Goal: Information Seeking & Learning: Learn about a topic

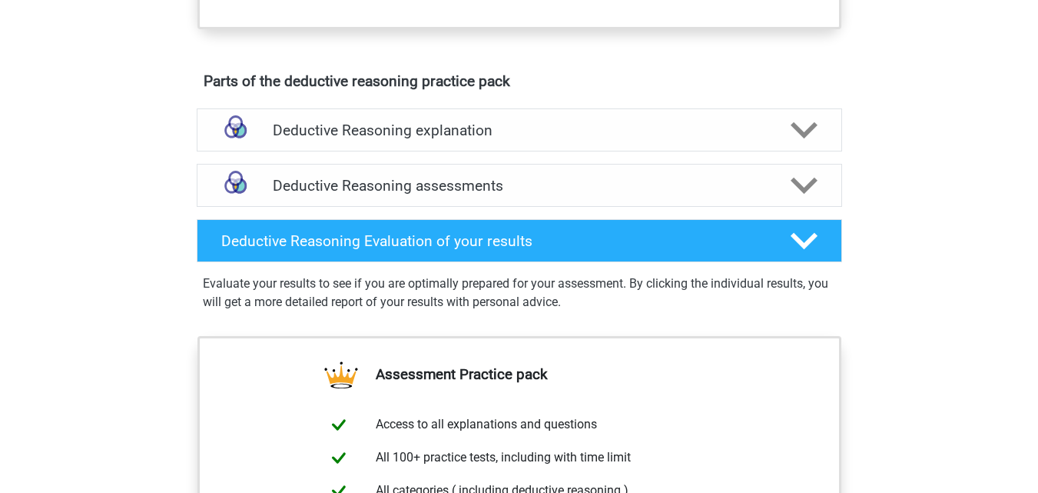
scroll to position [798, 0]
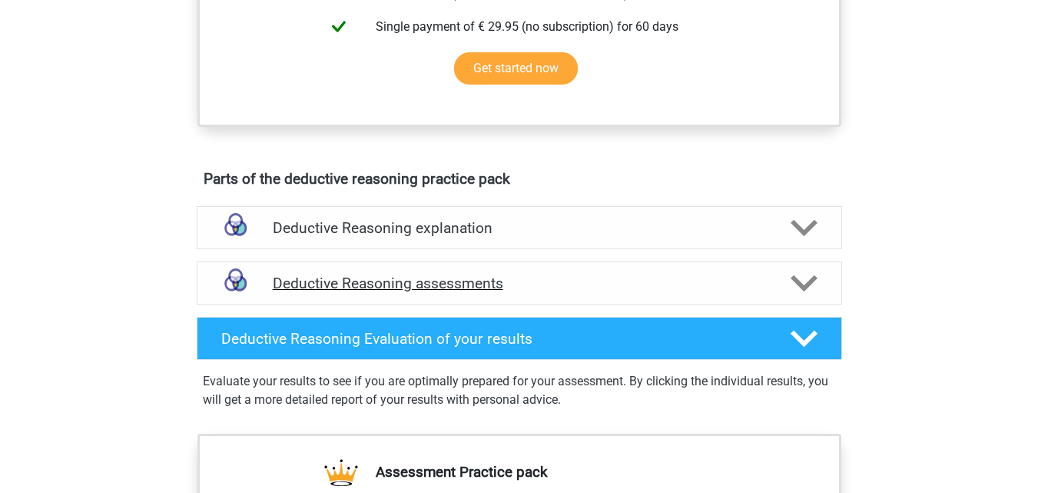
click at [364, 292] on h4 "Deductive Reasoning assessments" at bounding box center [519, 283] width 493 height 18
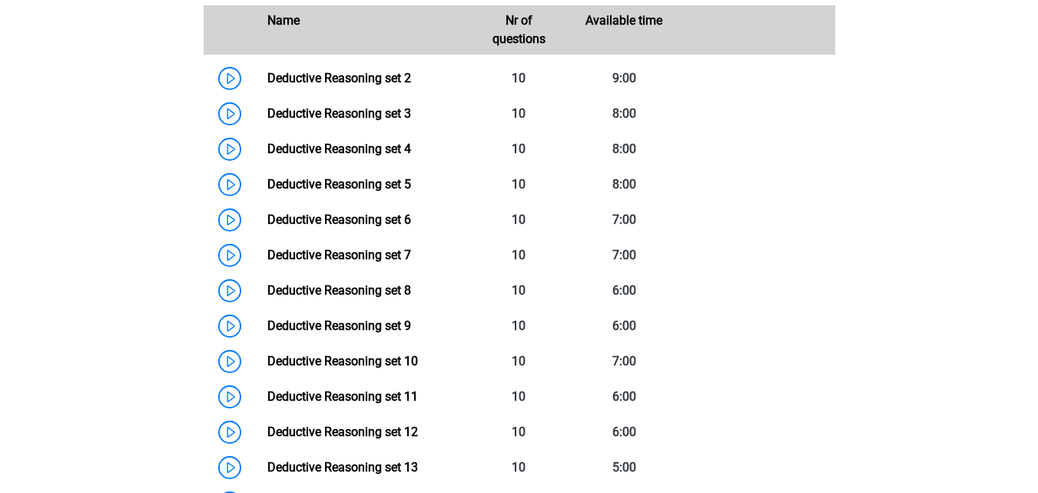
scroll to position [1178, 0]
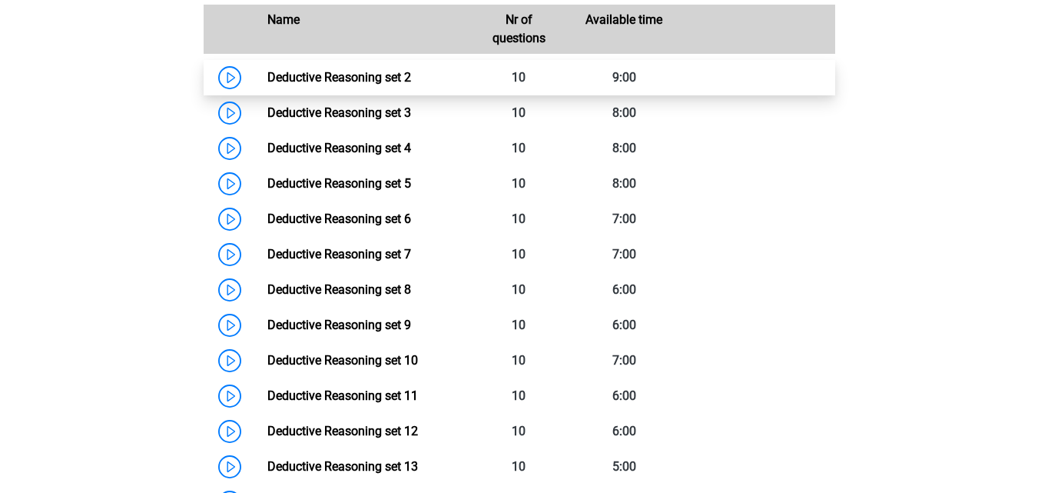
click at [350, 85] on link "Deductive Reasoning set 2" at bounding box center [339, 77] width 144 height 15
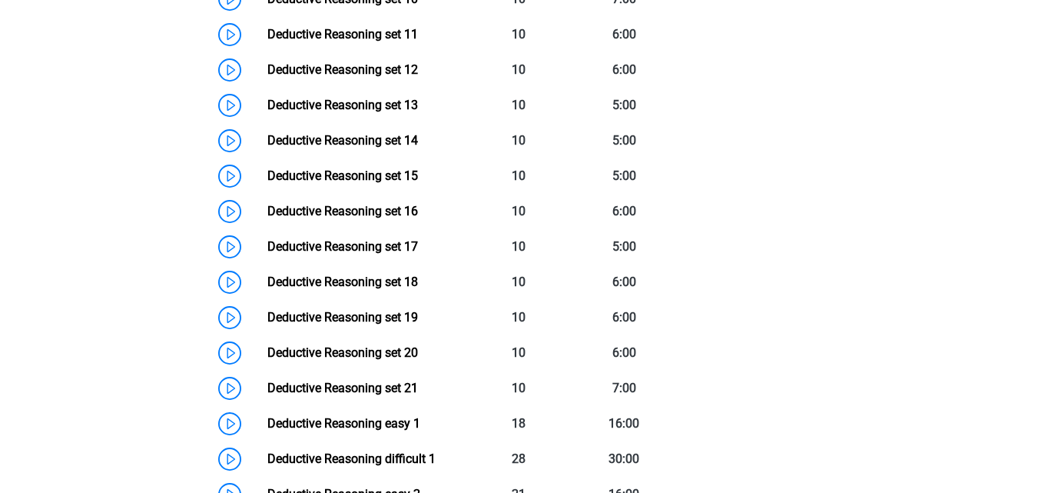
scroll to position [1562, 0]
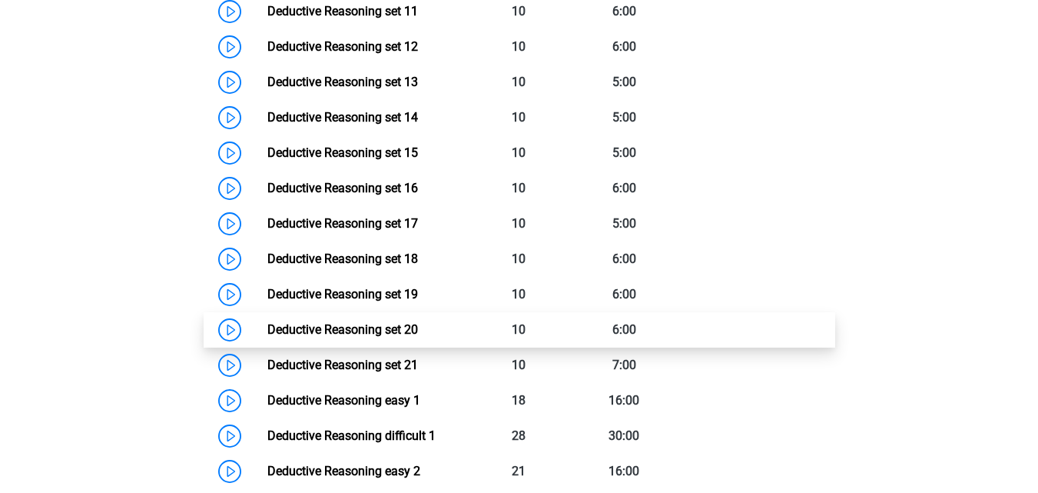
click at [386, 337] on link "Deductive Reasoning set 20" at bounding box center [342, 329] width 151 height 15
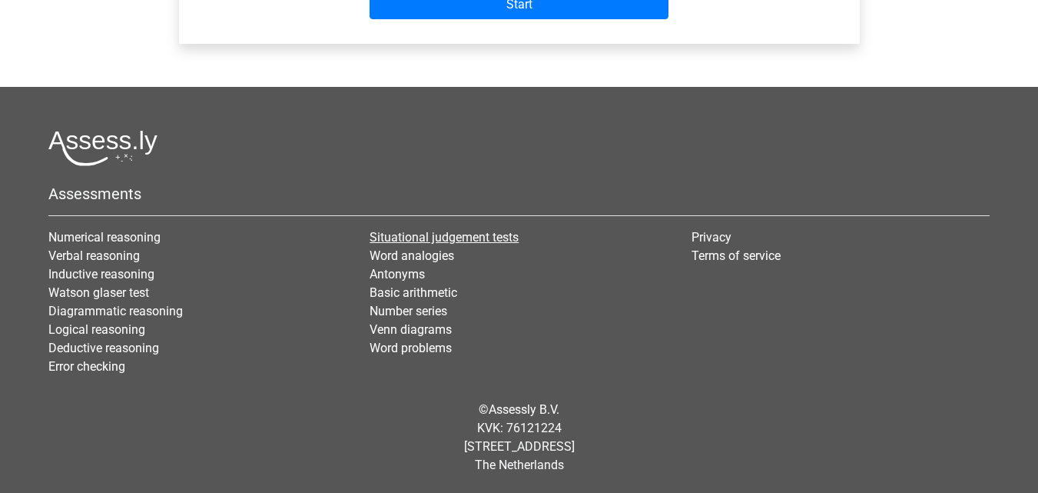
scroll to position [337, 0]
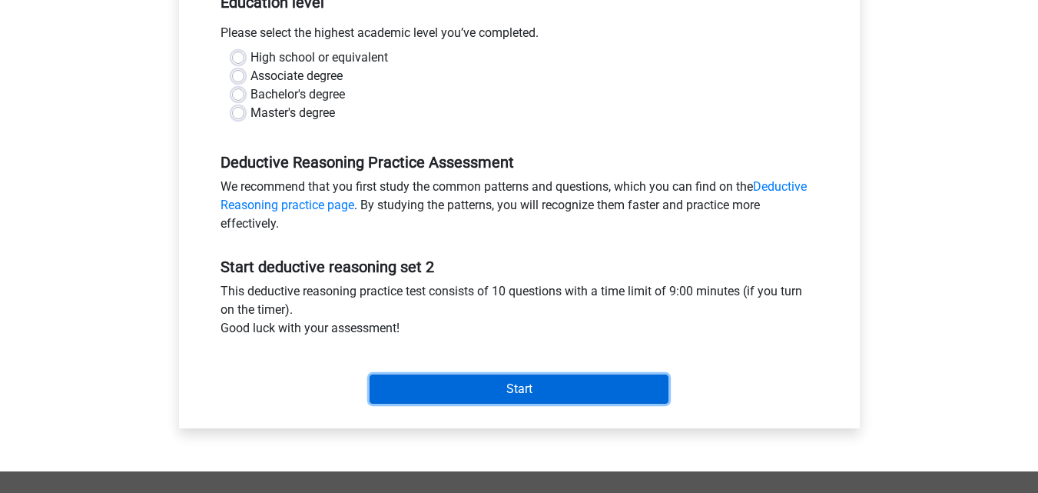
click at [524, 394] on input "Start" at bounding box center [519, 388] width 299 height 29
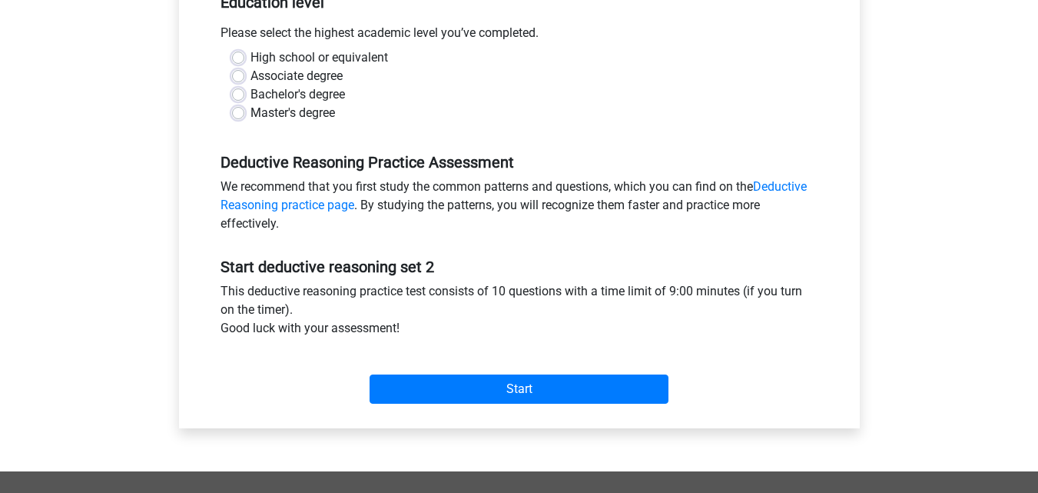
click at [523, 139] on div "Deductive Reasoning Practice Assessment We recommend that you first study the c…" at bounding box center [519, 186] width 621 height 105
click at [251, 111] on label "Master's degree" at bounding box center [293, 113] width 85 height 18
click at [240, 111] on input "Master's degree" at bounding box center [238, 111] width 12 height 15
radio input "true"
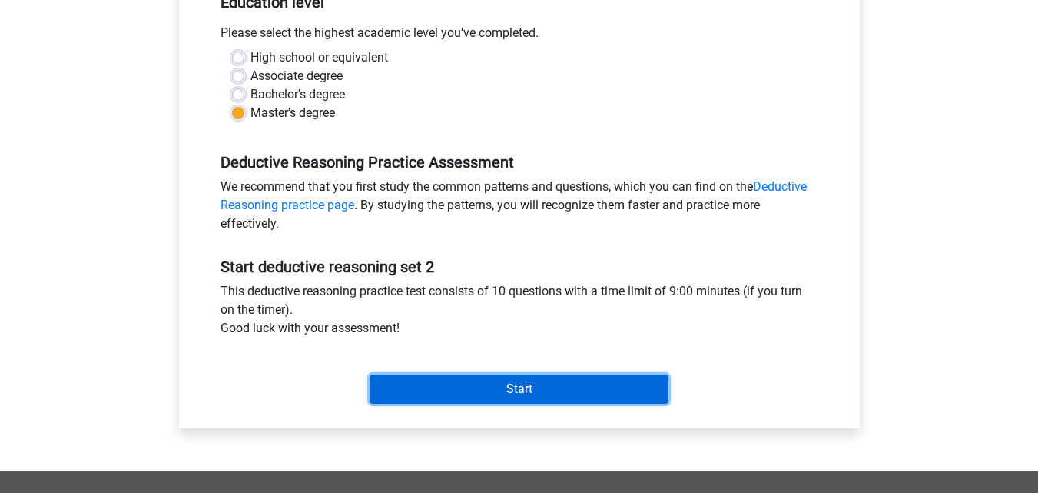
click at [512, 387] on input "Start" at bounding box center [519, 388] width 299 height 29
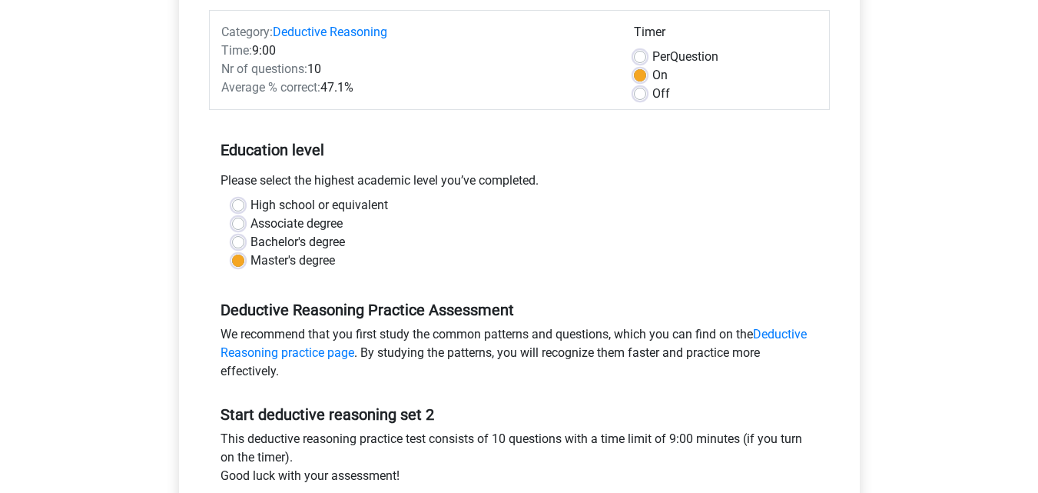
scroll to position [184, 0]
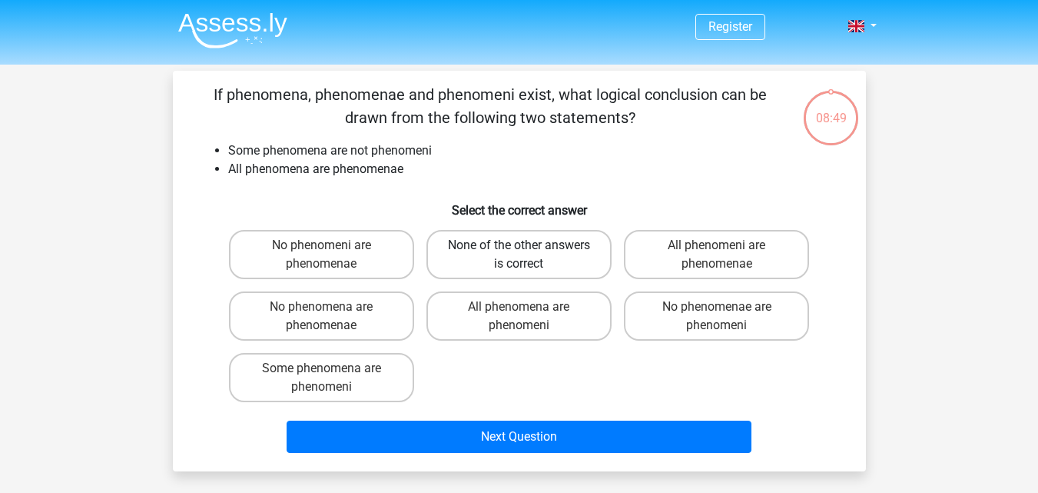
click at [535, 258] on label "None of the other answers is correct" at bounding box center [519, 254] width 185 height 49
click at [529, 255] on input "None of the other answers is correct" at bounding box center [524, 250] width 10 height 10
radio input "true"
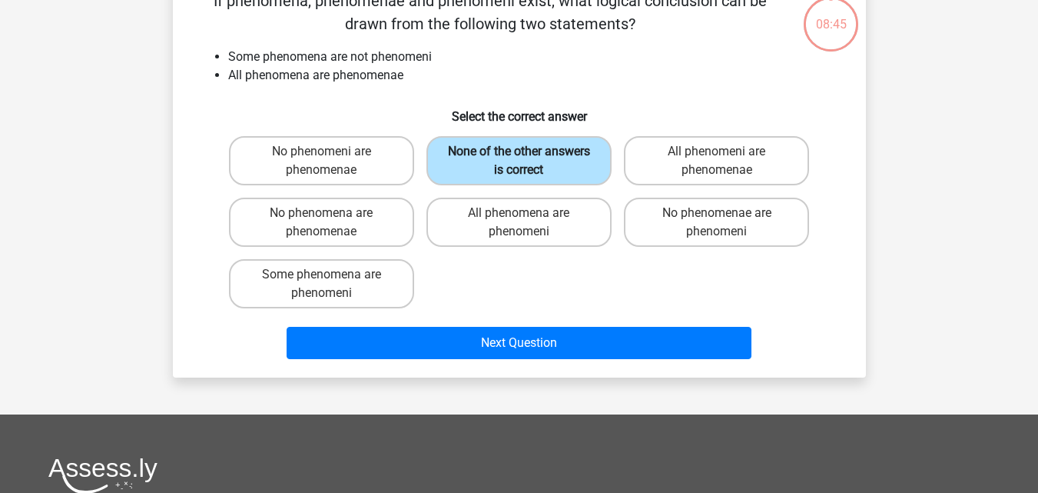
scroll to position [77, 0]
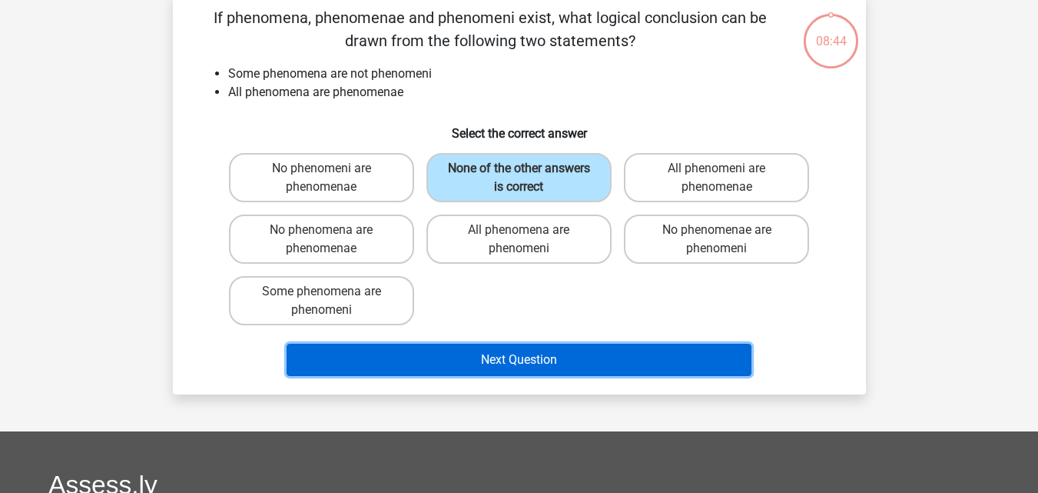
click at [529, 354] on button "Next Question" at bounding box center [519, 360] width 465 height 32
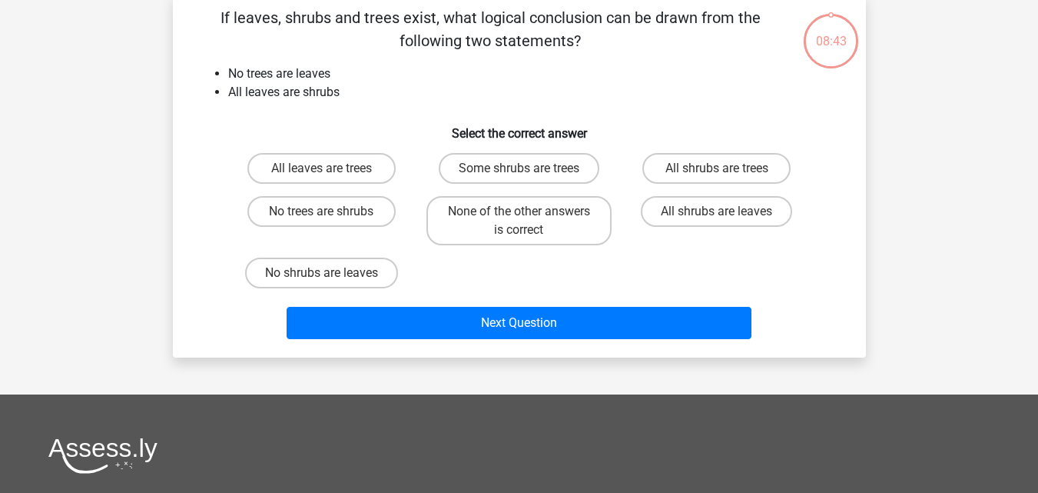
scroll to position [71, 0]
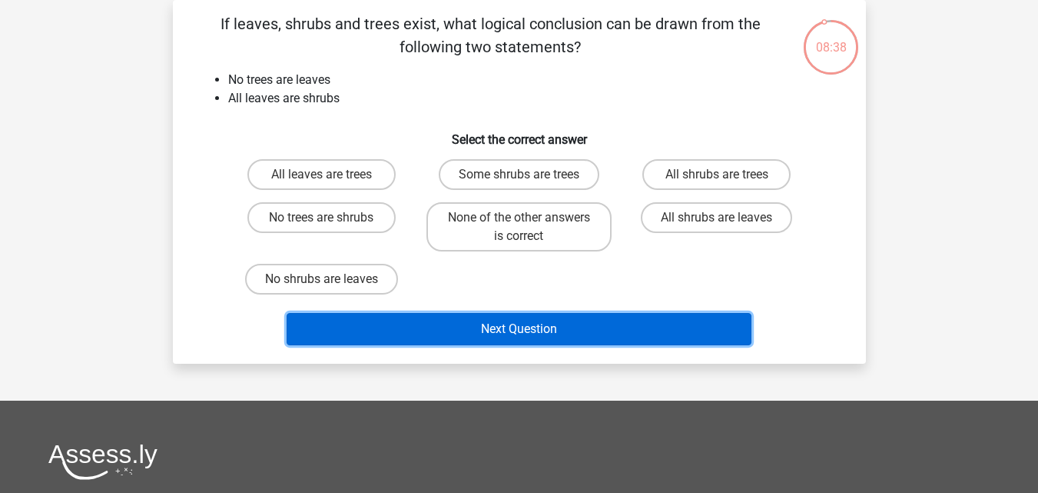
click at [513, 330] on button "Next Question" at bounding box center [519, 329] width 465 height 32
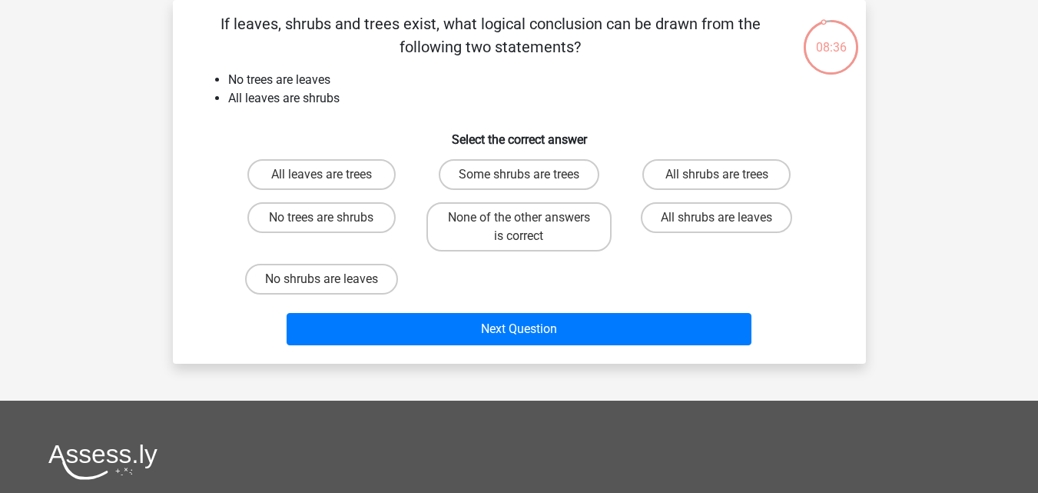
click at [403, 255] on div "No trees are shrubs" at bounding box center [322, 226] width 198 height 61
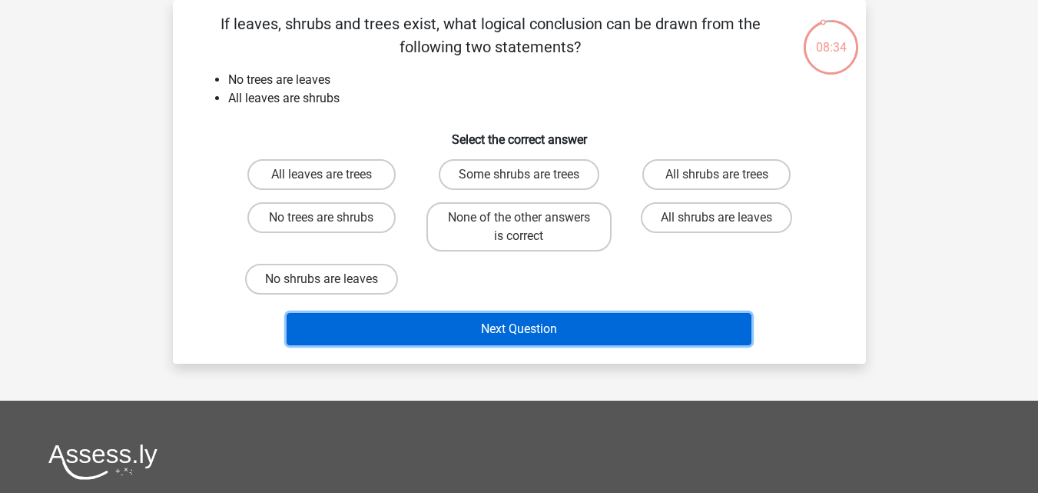
click at [526, 332] on button "Next Question" at bounding box center [519, 329] width 465 height 32
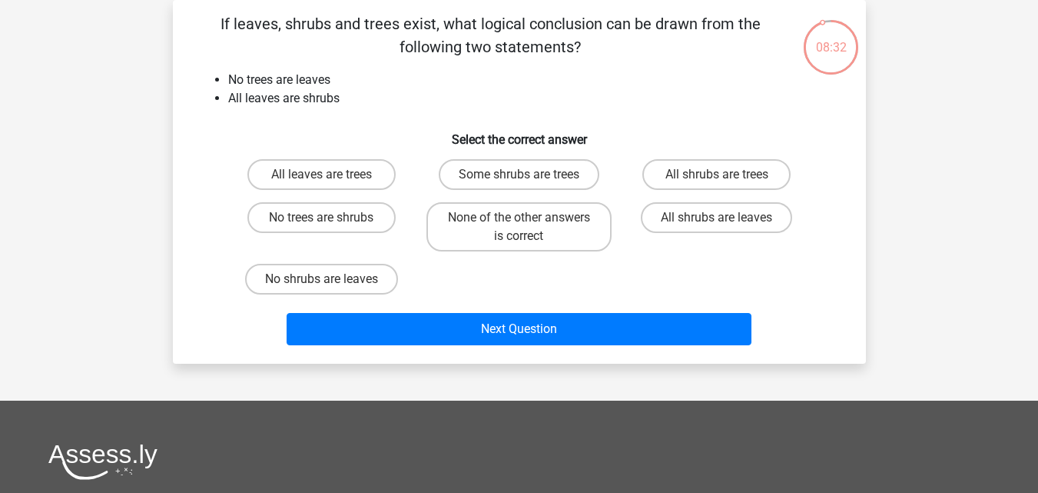
click at [423, 264] on div "All leaves are trees Some shrubs are trees All shrubs are trees No trees are sh…" at bounding box center [519, 227] width 593 height 148
click at [541, 217] on label "None of the other answers is correct" at bounding box center [519, 226] width 185 height 49
click at [529, 217] on input "None of the other answers is correct" at bounding box center [524, 222] width 10 height 10
radio input "true"
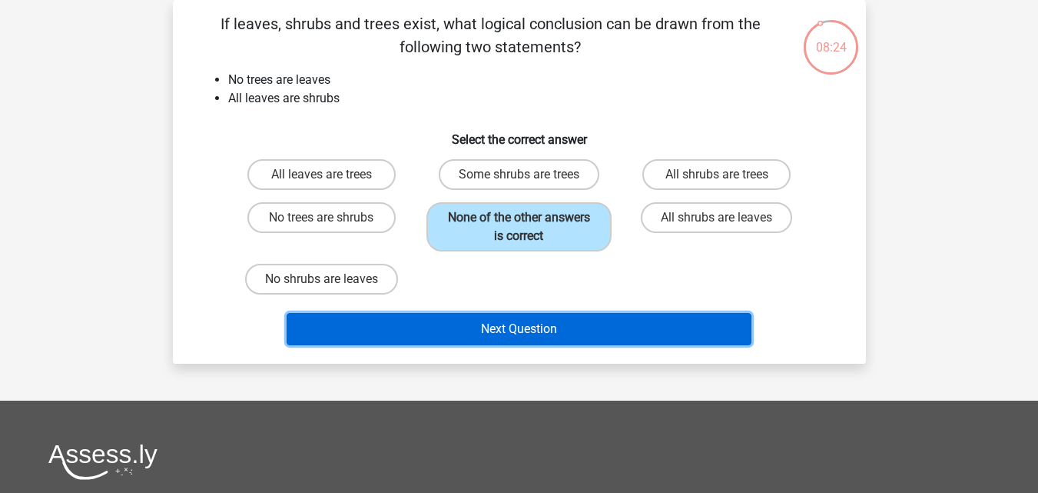
click at [523, 324] on button "Next Question" at bounding box center [519, 329] width 465 height 32
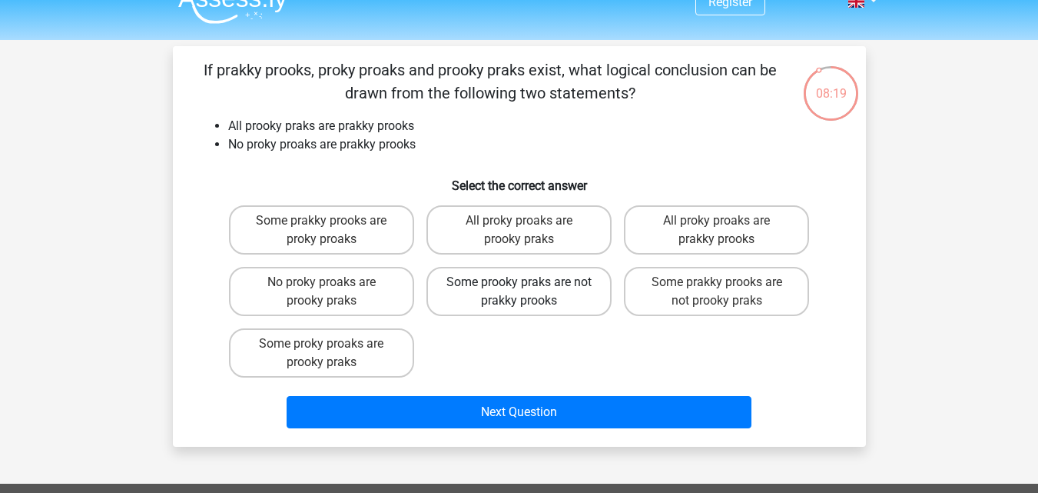
scroll to position [0, 0]
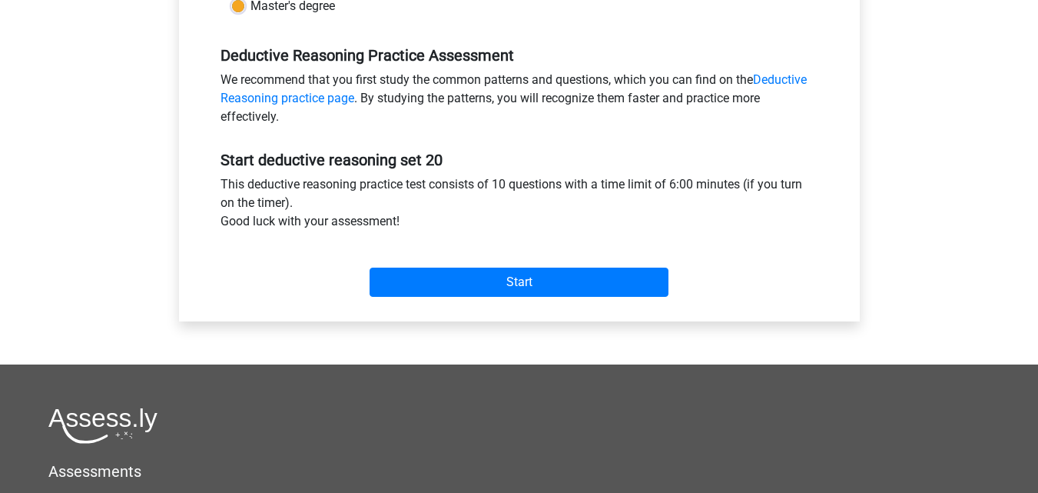
scroll to position [461, 0]
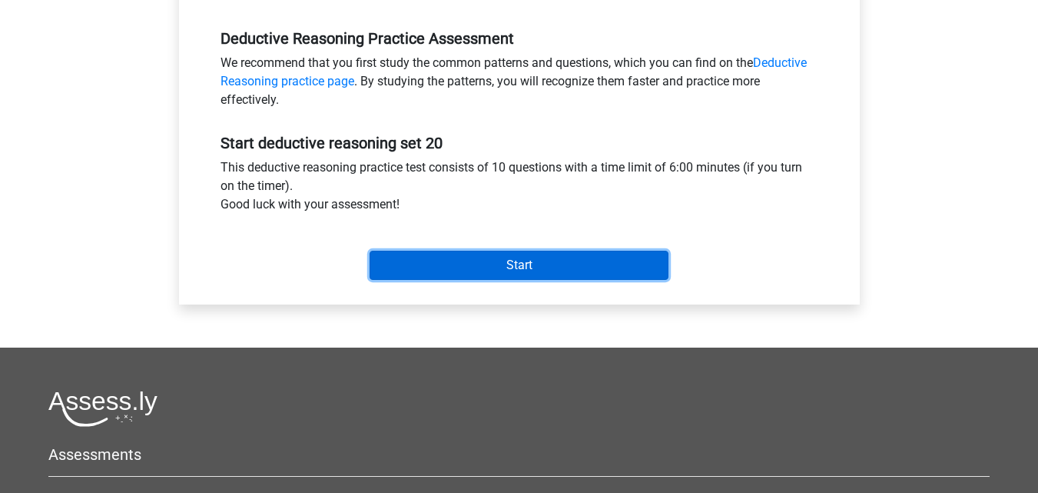
click at [554, 275] on input "Start" at bounding box center [519, 265] width 299 height 29
